Goal: Navigation & Orientation: Find specific page/section

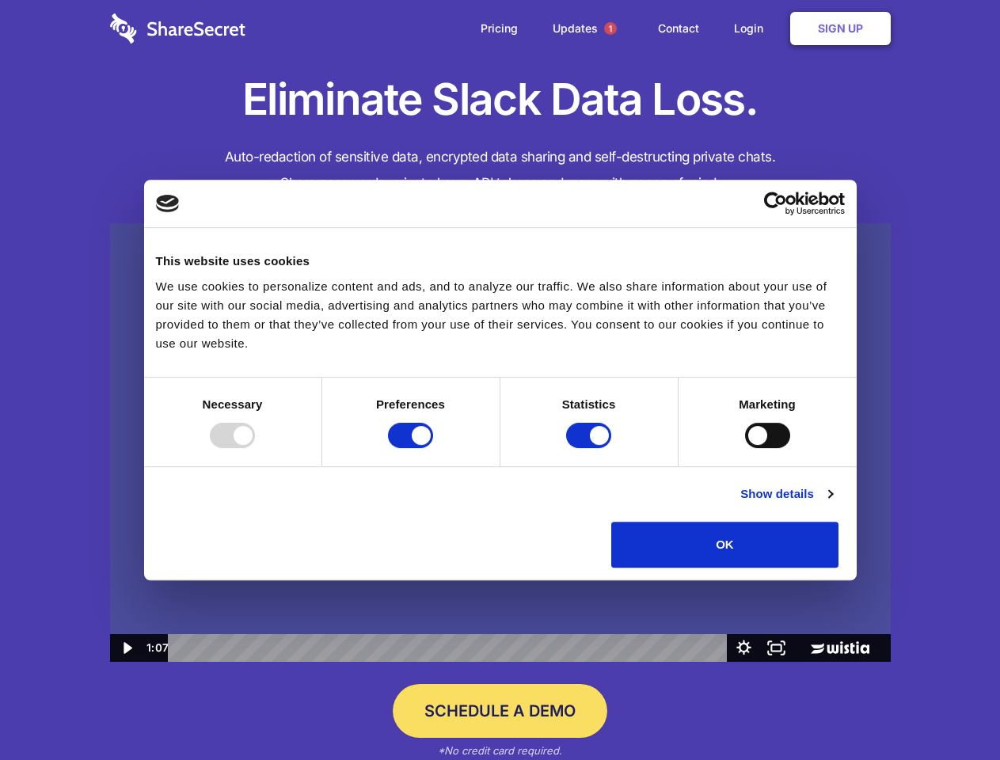
click at [499, 380] on img at bounding box center [500, 442] width 781 height 439
click at [255, 448] on div at bounding box center [232, 435] width 45 height 25
click at [433, 448] on input "Preferences" at bounding box center [410, 435] width 45 height 25
checkbox input "false"
click at [591, 448] on input "Statistics" at bounding box center [588, 435] width 45 height 25
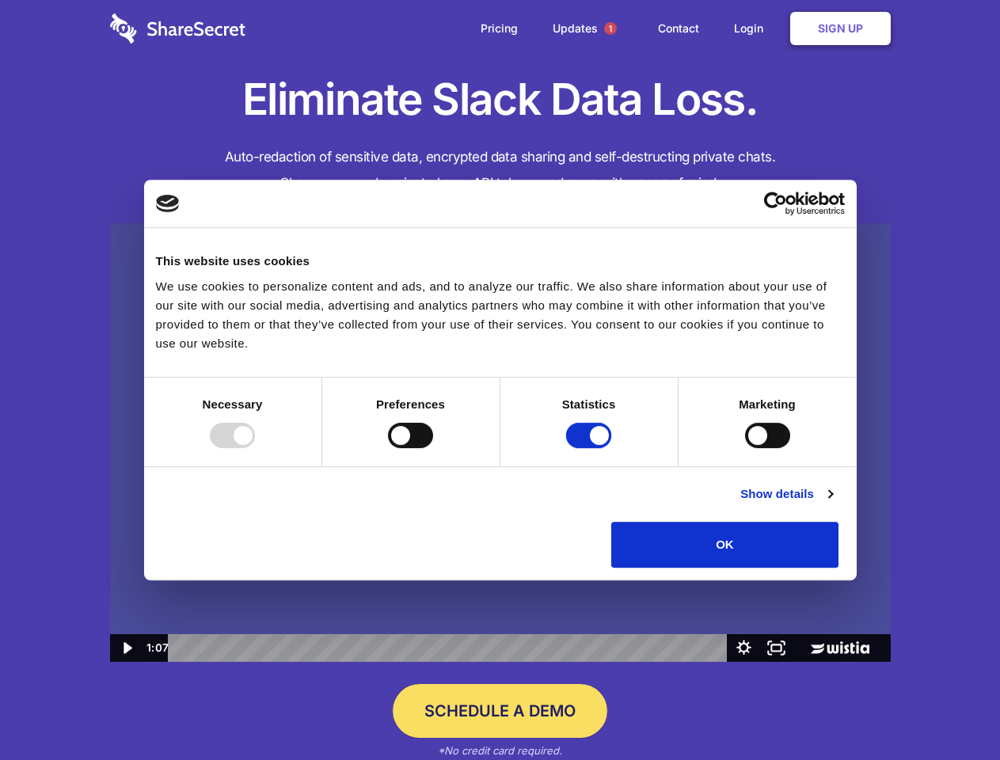
checkbox input "false"
click at [745, 448] on input "Marketing" at bounding box center [767, 435] width 45 height 25
checkbox input "true"
click at [832, 503] on link "Show details" at bounding box center [786, 493] width 92 height 19
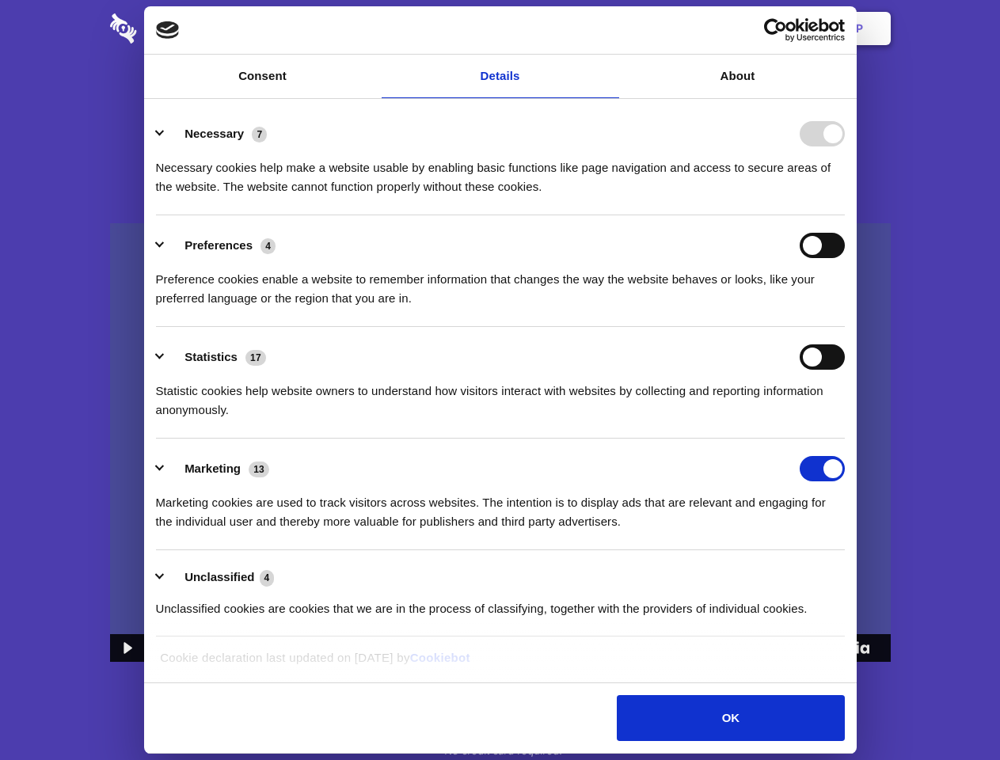
click at [845, 215] on li "Necessary 7 Necessary cookies help make a website usable by enabling basic func…" at bounding box center [500, 160] width 689 height 112
click at [610, 28] on span "1" at bounding box center [610, 28] width 13 height 13
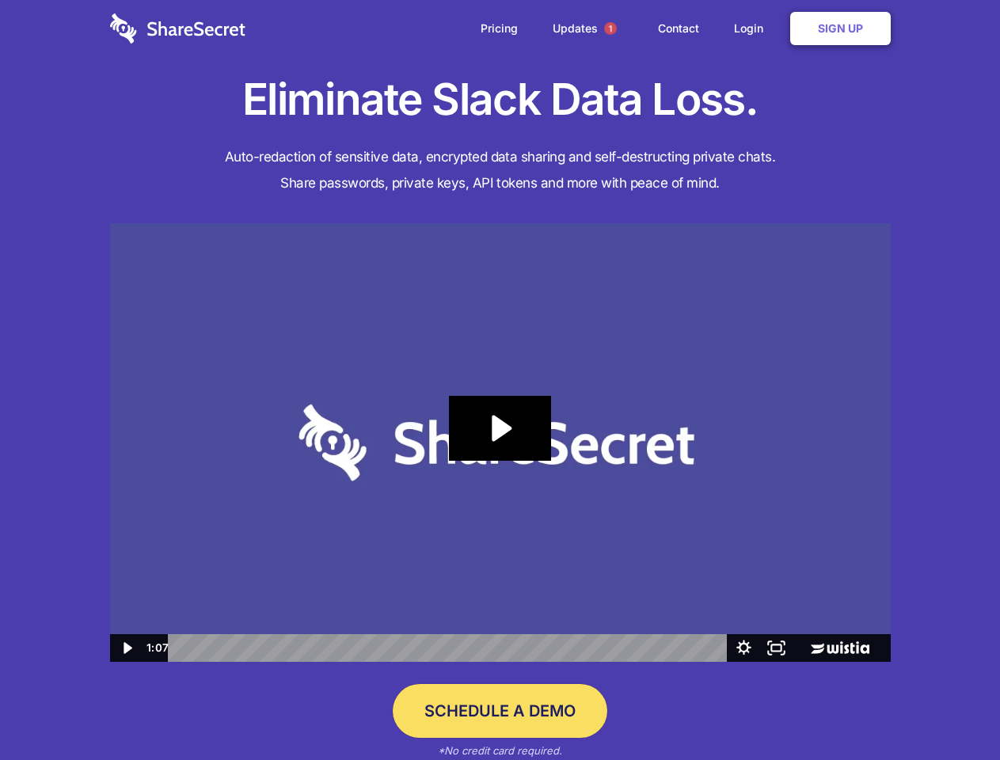
click at [500, 442] on icon "Play Video: Sharesecret Slack Extension" at bounding box center [499, 428] width 101 height 65
